Goal: Consume media (video, audio): Consume media (video, audio)

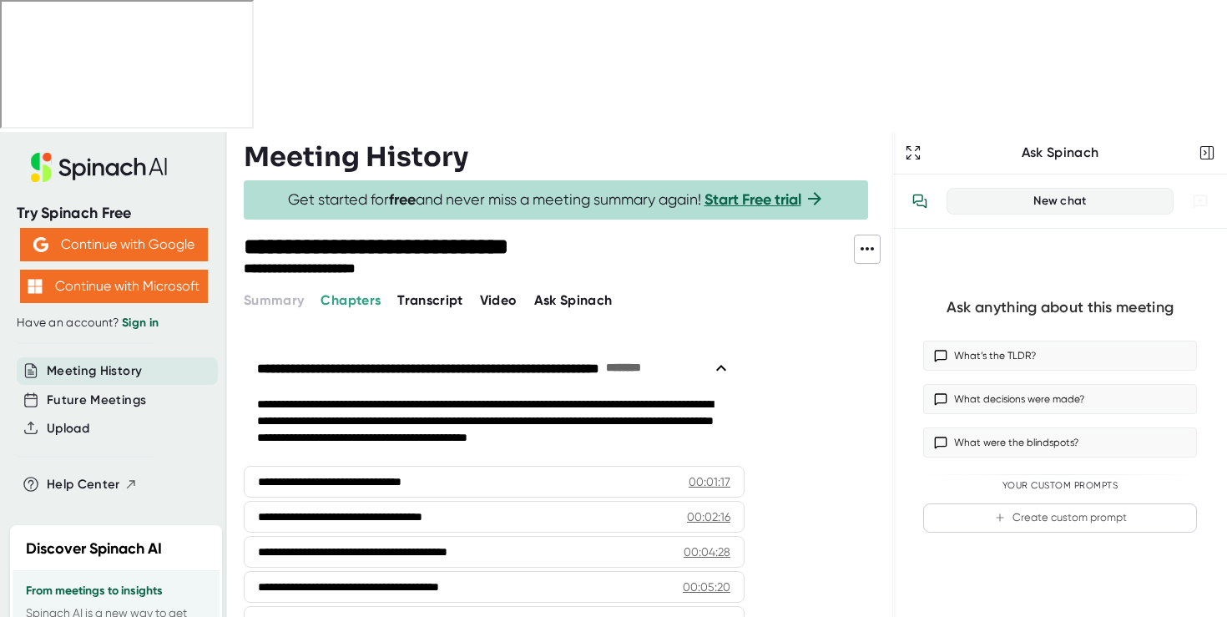
click at [492, 292] on span "Video" at bounding box center [499, 300] width 38 height 16
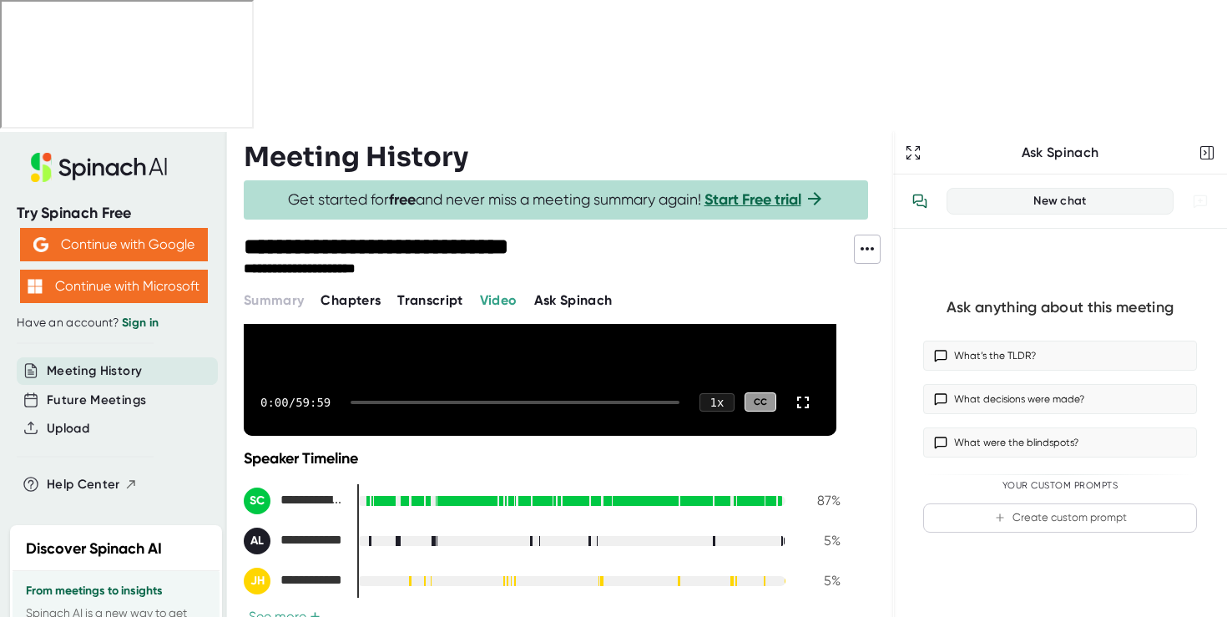
scroll to position [252, 0]
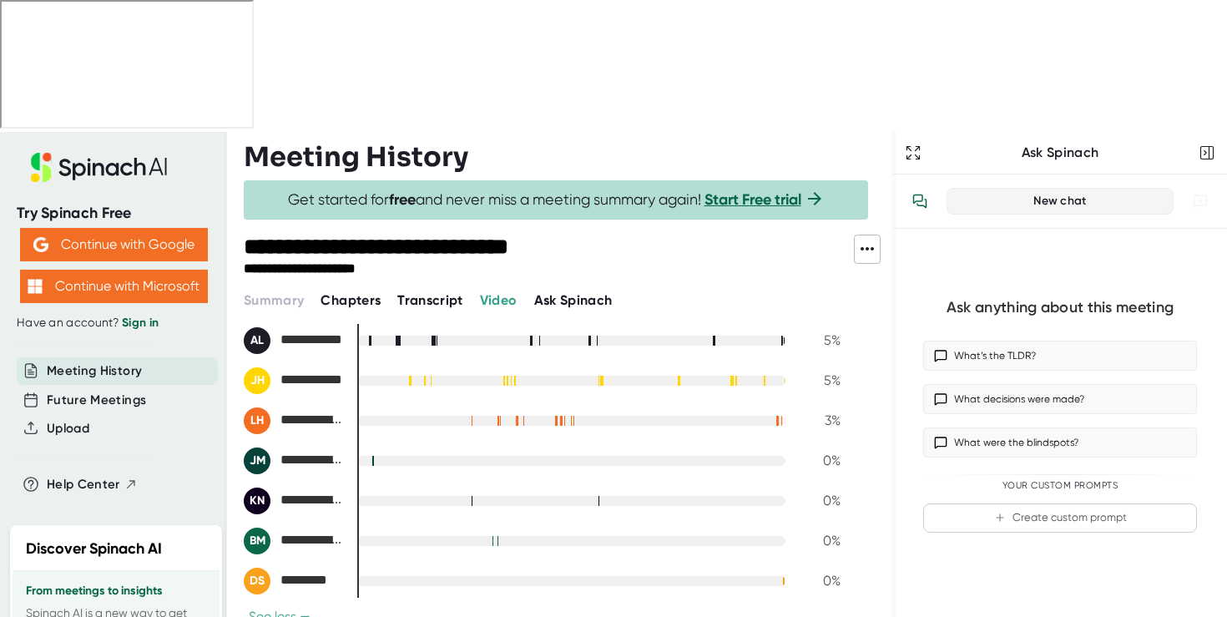
scroll to position [0, 0]
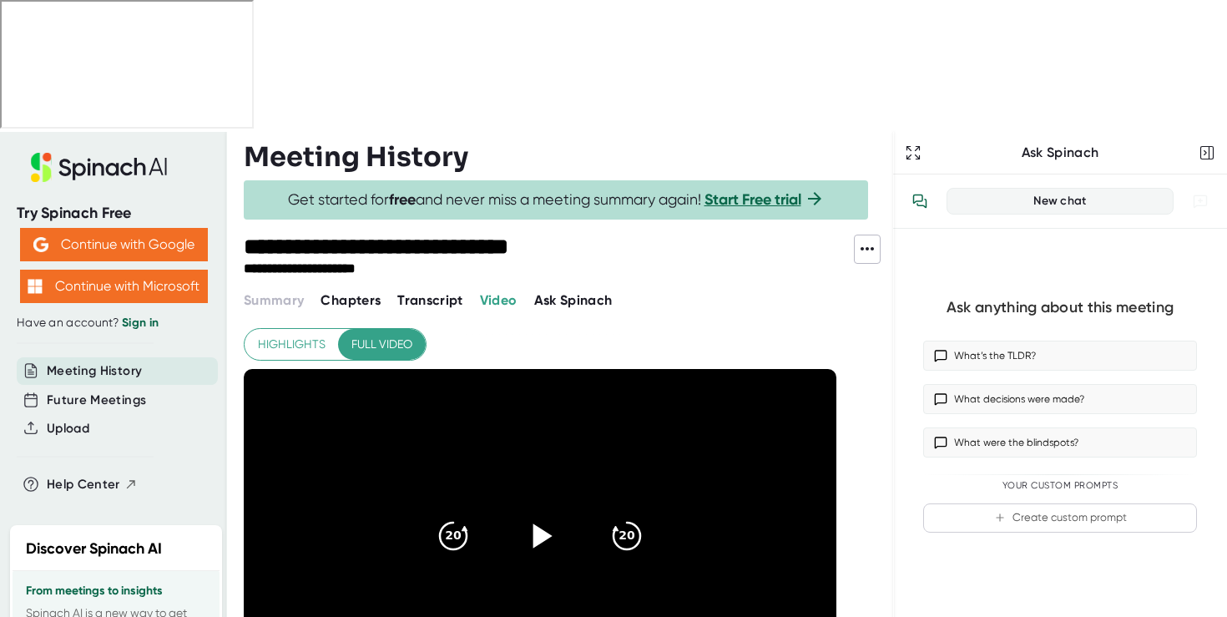
click at [540, 523] on icon at bounding box center [542, 535] width 19 height 24
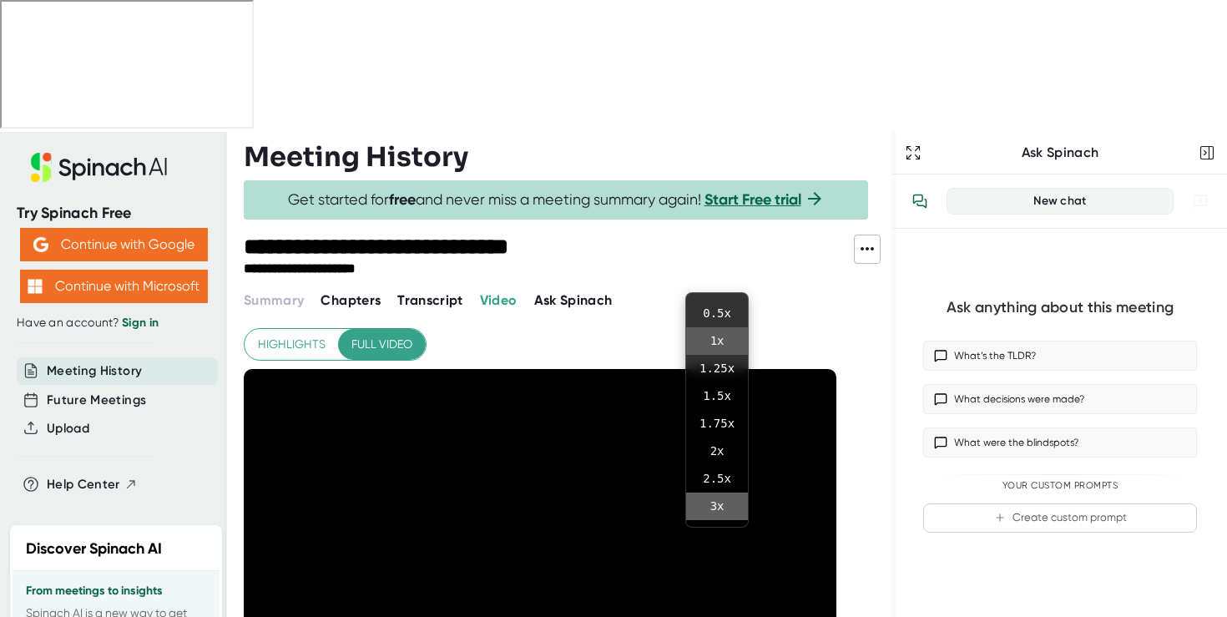
click at [721, 508] on li "3 x" at bounding box center [717, 507] width 62 height 28
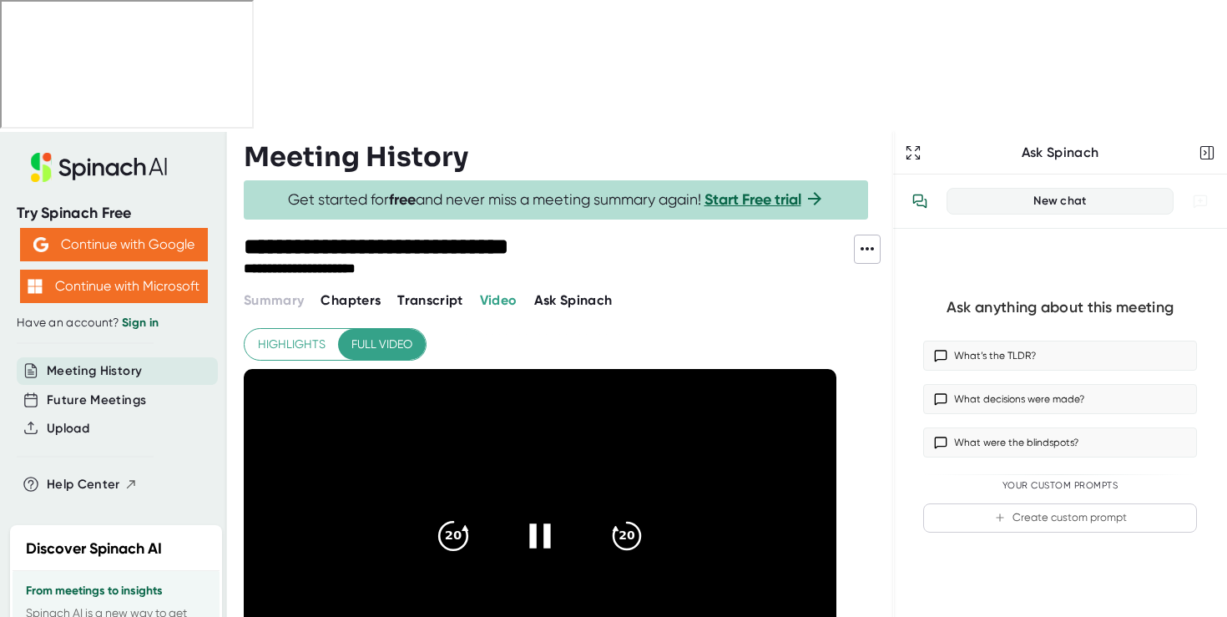
click at [457, 514] on icon "20" at bounding box center [453, 535] width 42 height 42
click at [633, 514] on icon "20" at bounding box center [627, 535] width 42 height 42
click at [627, 514] on icon "20" at bounding box center [627, 535] width 42 height 42
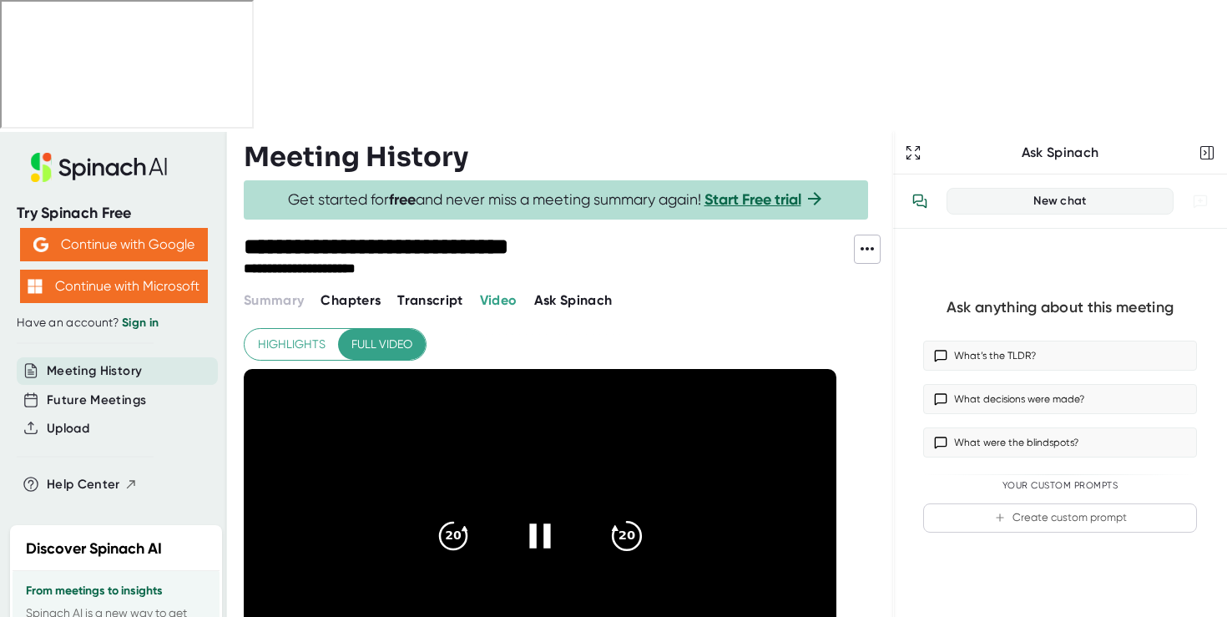
click at [627, 514] on icon "20" at bounding box center [627, 535] width 42 height 42
click at [528, 514] on icon at bounding box center [540, 535] width 42 height 42
click at [462, 514] on icon "20" at bounding box center [453, 535] width 42 height 42
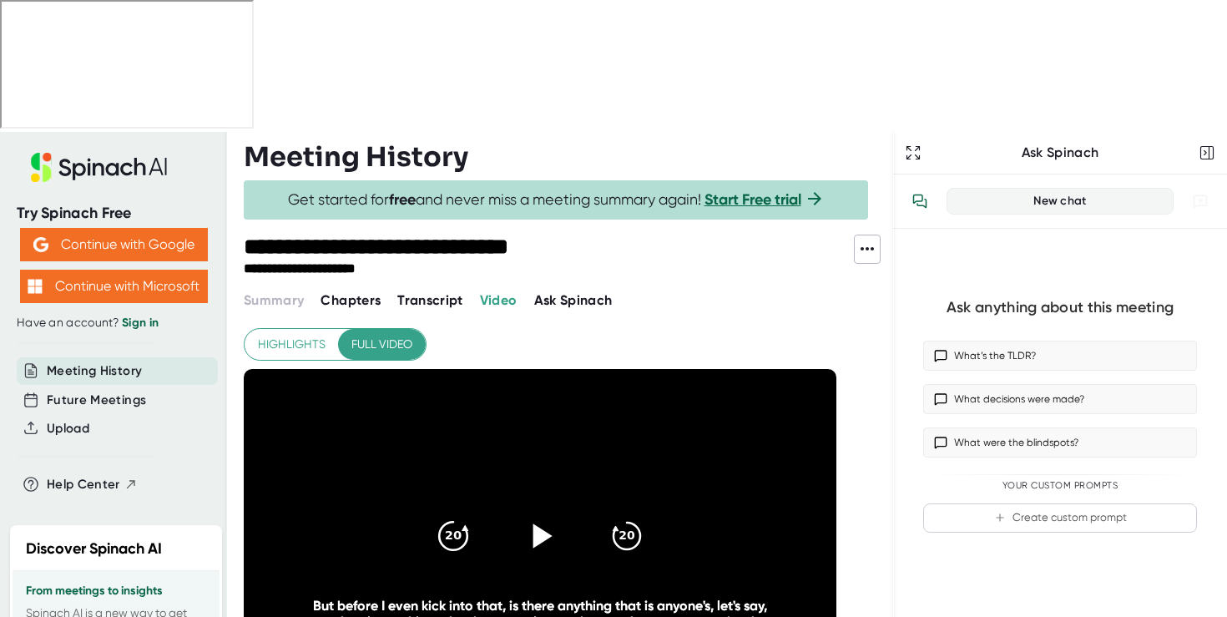
click at [462, 514] on icon "20" at bounding box center [453, 535] width 42 height 42
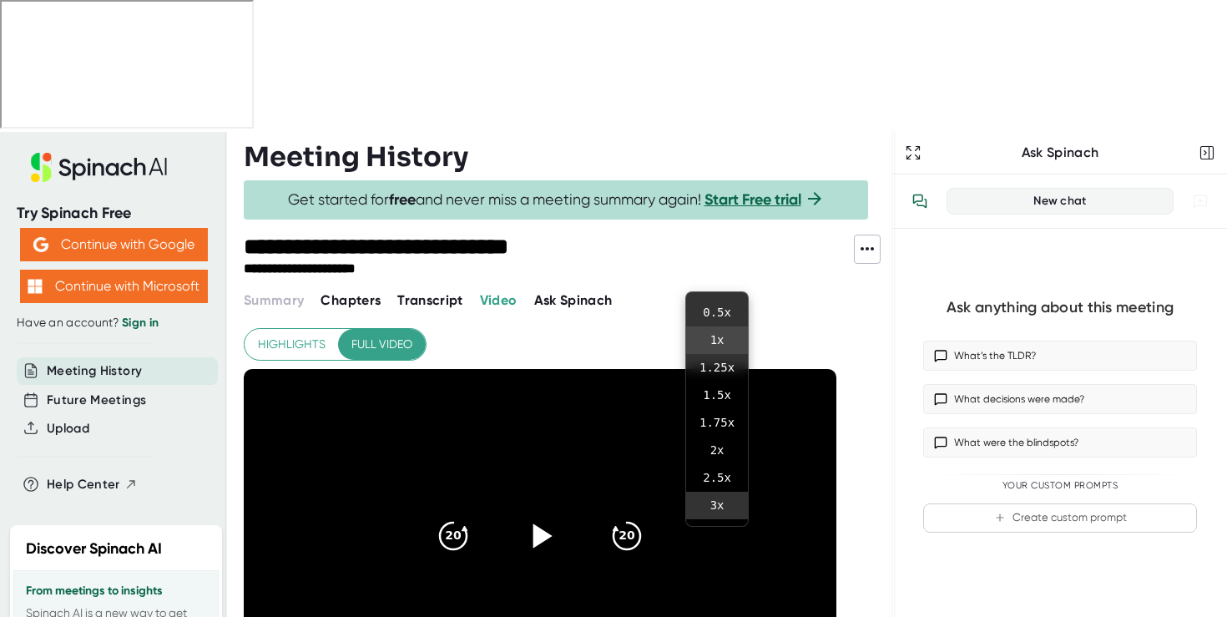
click at [719, 340] on li "1 x" at bounding box center [717, 340] width 62 height 28
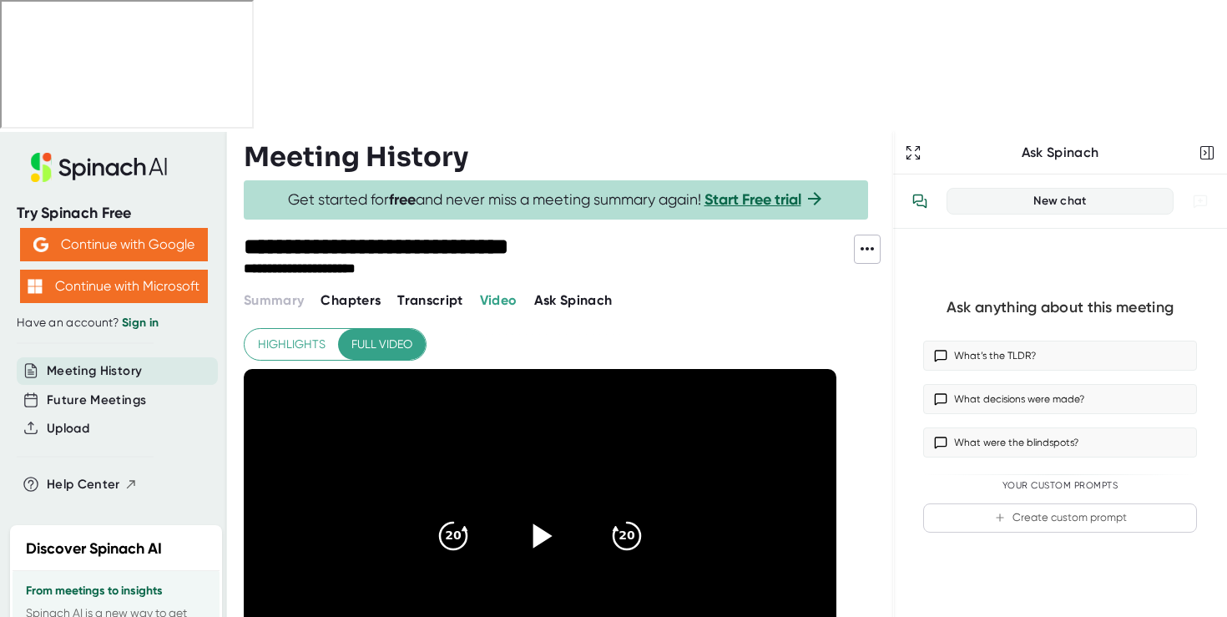
click at [545, 523] on icon at bounding box center [542, 535] width 19 height 24
click at [624, 514] on icon "20" at bounding box center [627, 535] width 42 height 42
click at [458, 514] on icon "20" at bounding box center [453, 535] width 42 height 42
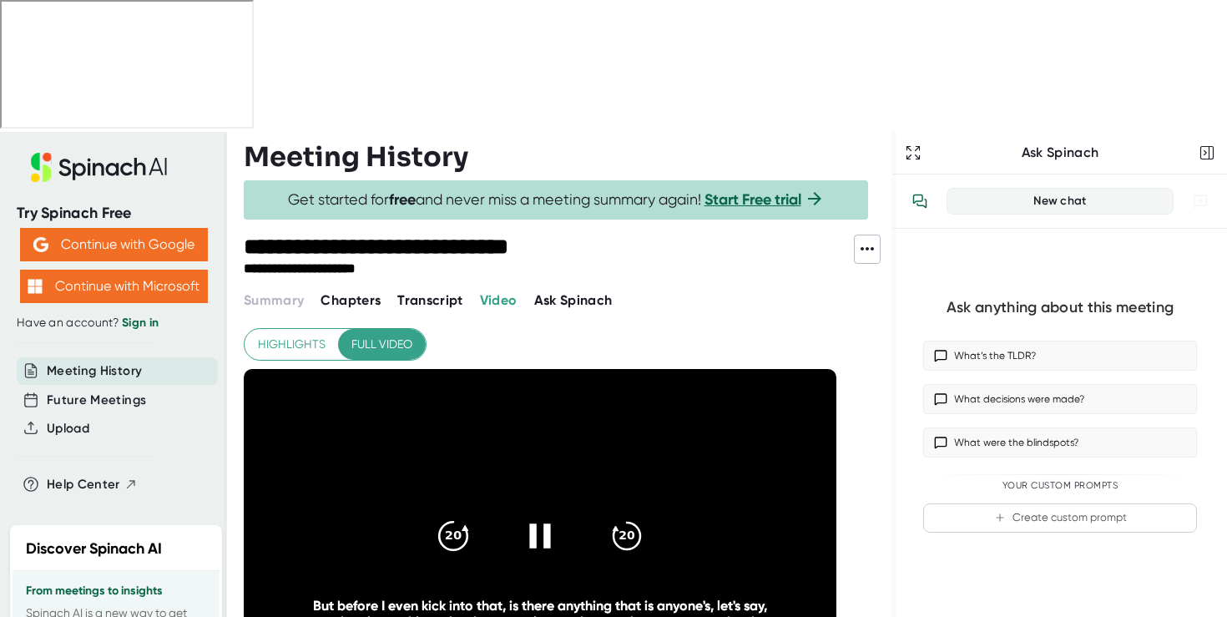
click at [453, 514] on icon "20" at bounding box center [453, 535] width 42 height 42
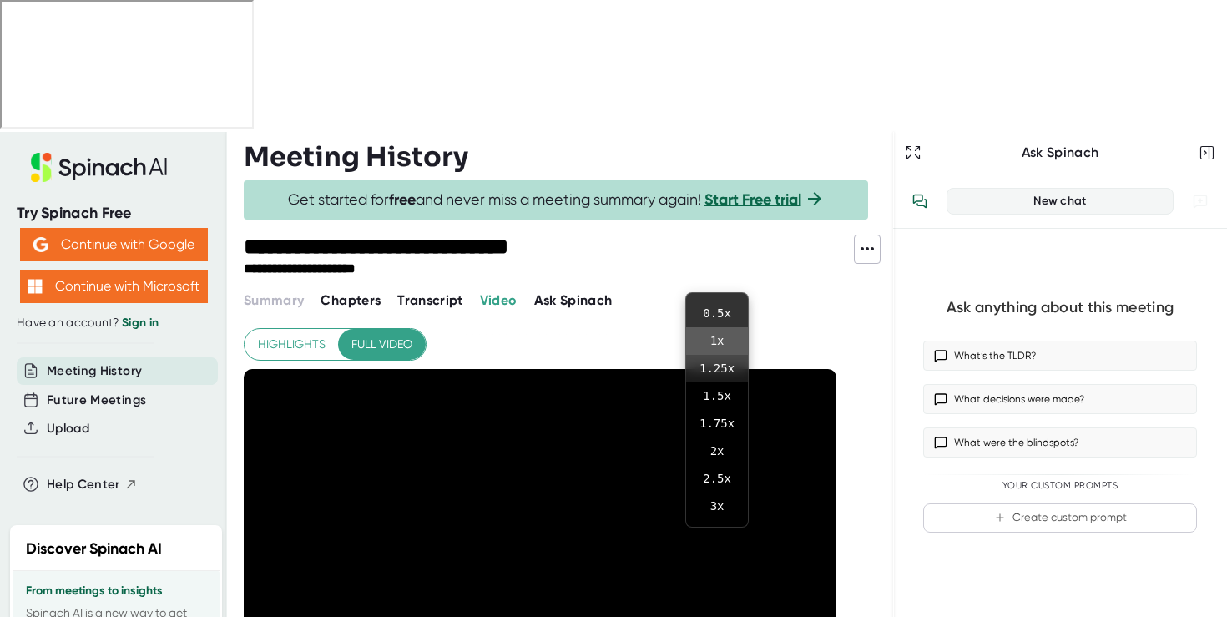
click at [720, 371] on li "1.25 x" at bounding box center [717, 369] width 62 height 28
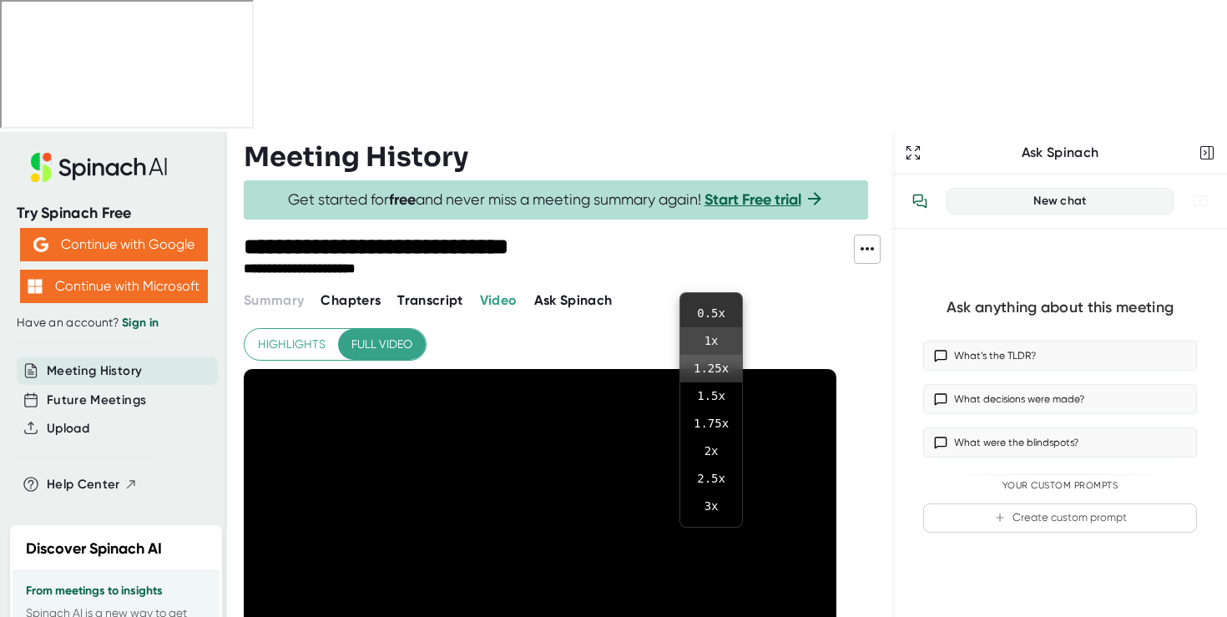
click at [711, 346] on li "1 x" at bounding box center [711, 341] width 62 height 28
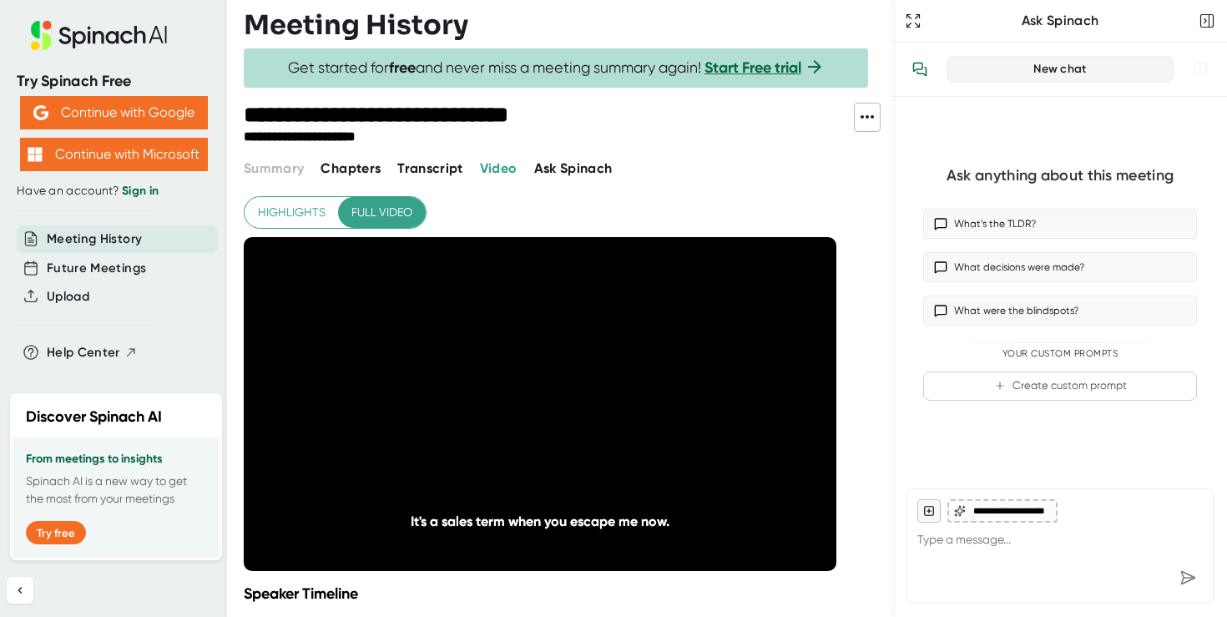
scroll to position [4, 0]
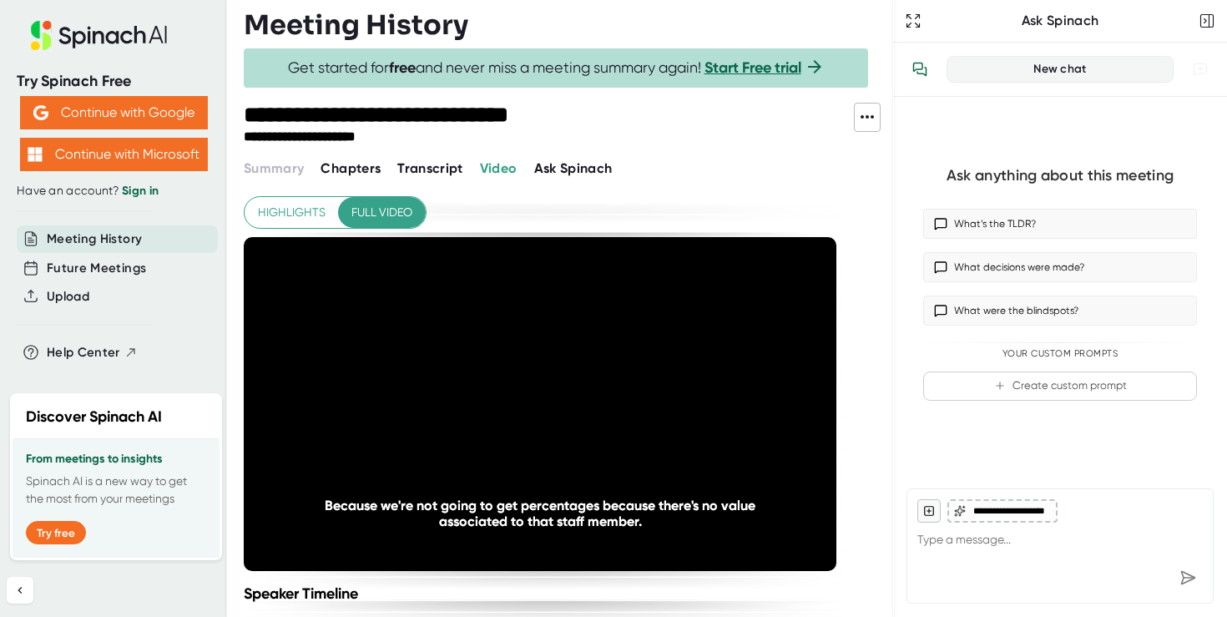
scroll to position [4, 0]
